Goal: Transaction & Acquisition: Purchase product/service

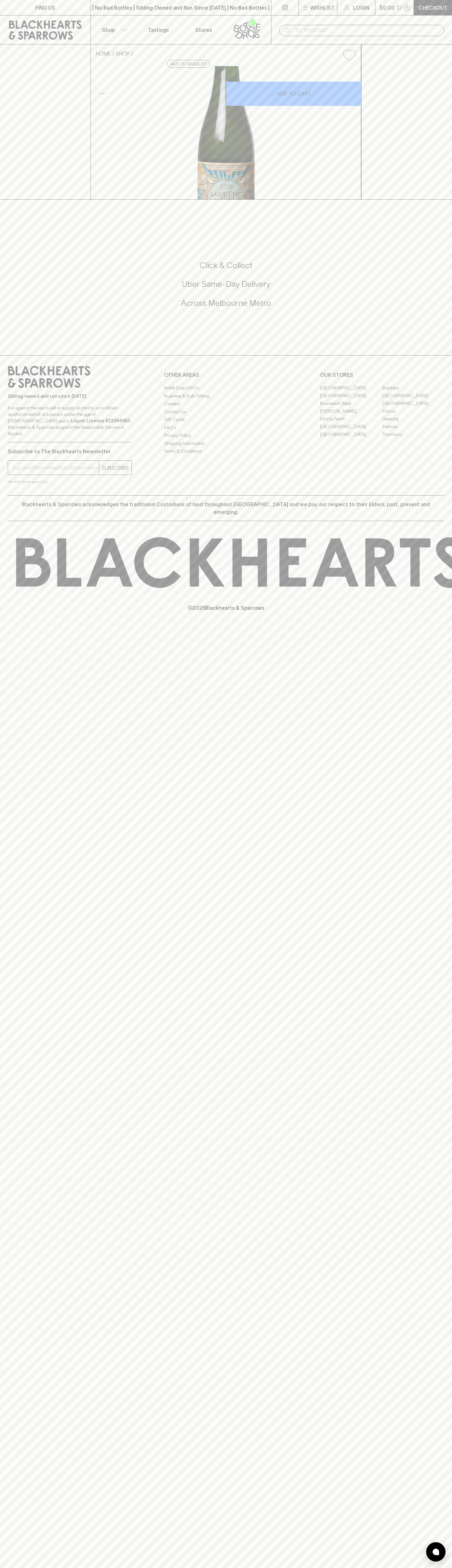
click at [330, 25] on div "​" at bounding box center [361, 30] width 165 height 12
click at [428, 1567] on html "FIND US | No Bad Bottles | Sibling Owned and Run Since 2006 | No Bad Bottles | …" at bounding box center [226, 784] width 452 height 1568
click at [92, 1567] on html "FIND US | No Bad Bottles | Sibling Owned and Run Since 2006 | No Bad Bottles | …" at bounding box center [226, 784] width 452 height 1568
click at [17, 161] on div "HOME SHOP La Sirène Saison (375ml) $16.00 Add to wishlist 10% discount when pur…" at bounding box center [226, 122] width 452 height 155
